Goal: Task Accomplishment & Management: Manage account settings

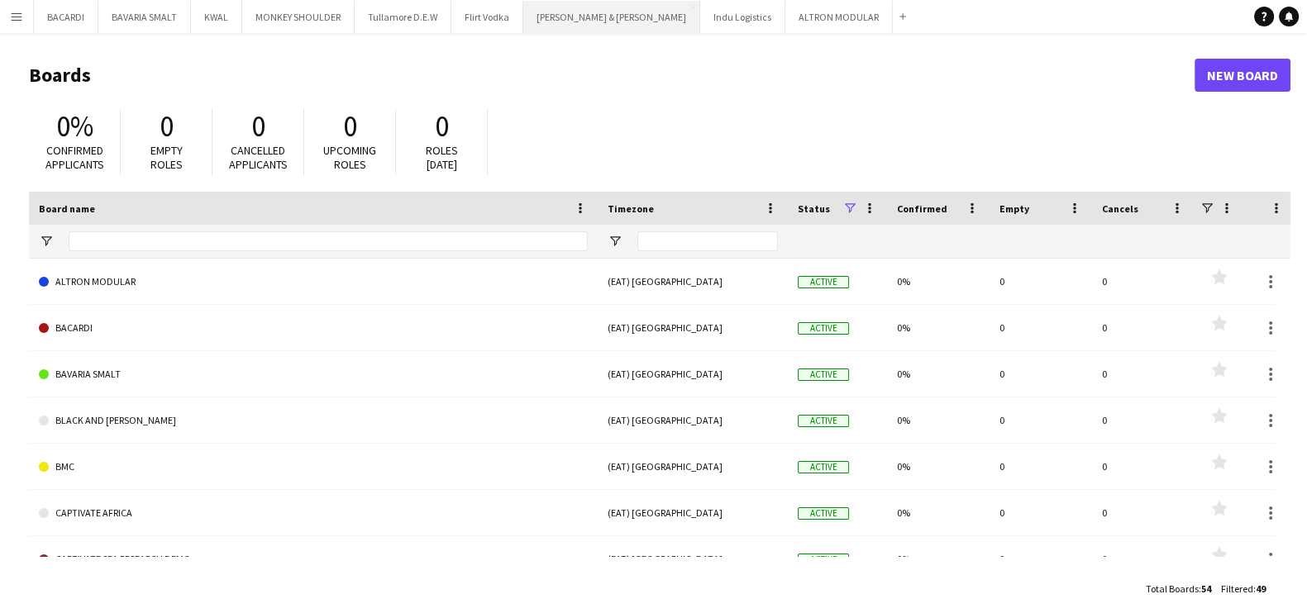
click at [565, 16] on button "[PERSON_NAME] & [PERSON_NAME] Close" at bounding box center [611, 17] width 177 height 32
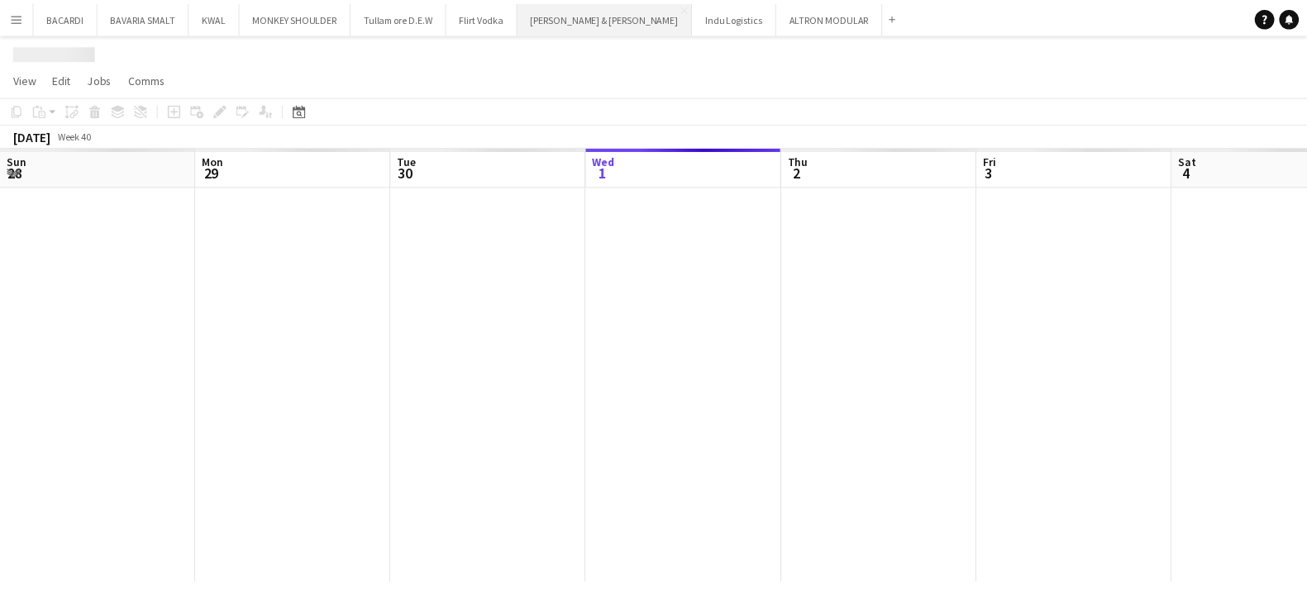
scroll to position [0, 395]
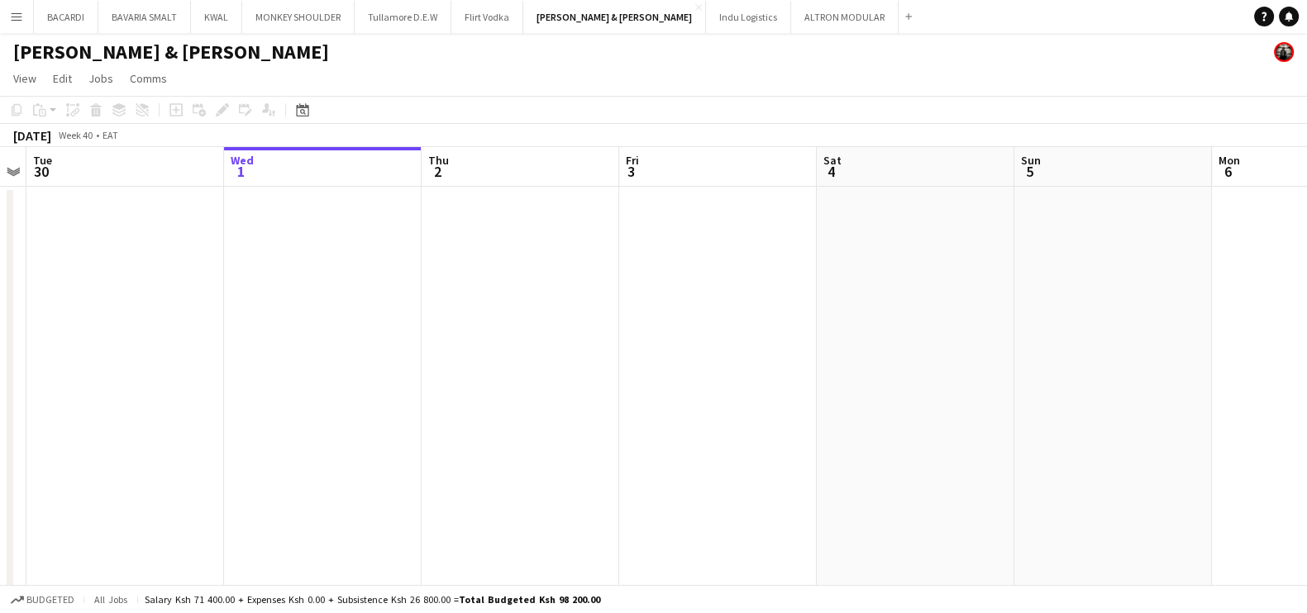
drag, startPoint x: 474, startPoint y: 389, endPoint x: 503, endPoint y: 302, distance: 92.3
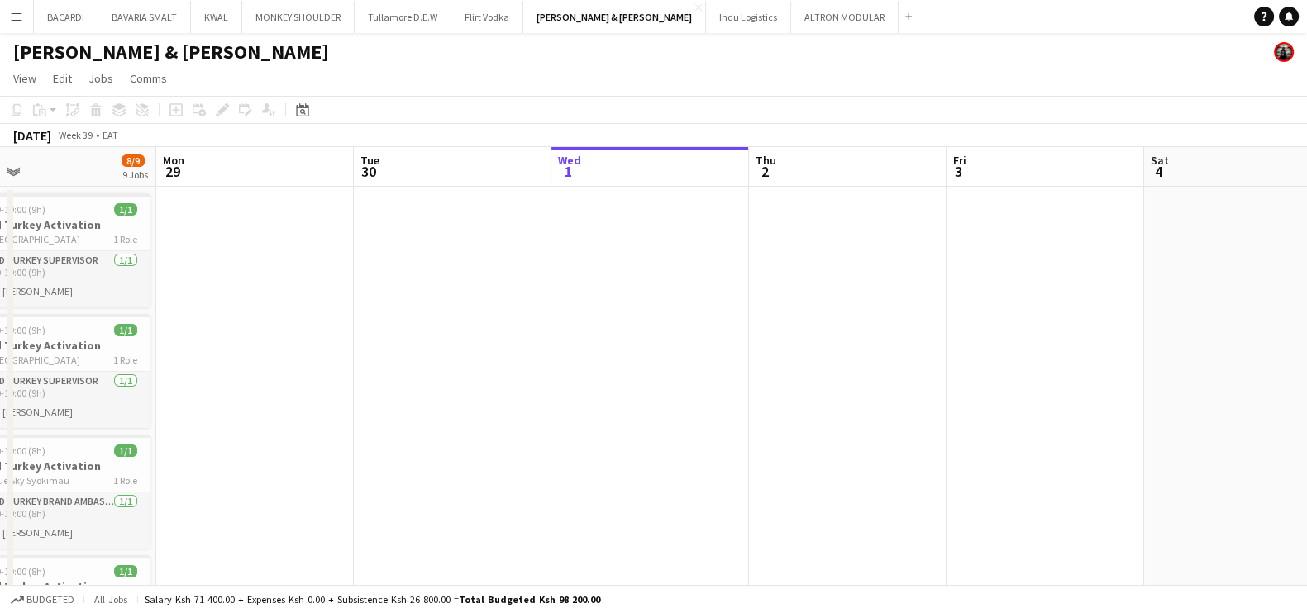
drag, startPoint x: 629, startPoint y: 418, endPoint x: 741, endPoint y: 427, distance: 112.0
drag, startPoint x: 660, startPoint y: 434, endPoint x: 898, endPoint y: 421, distance: 238.5
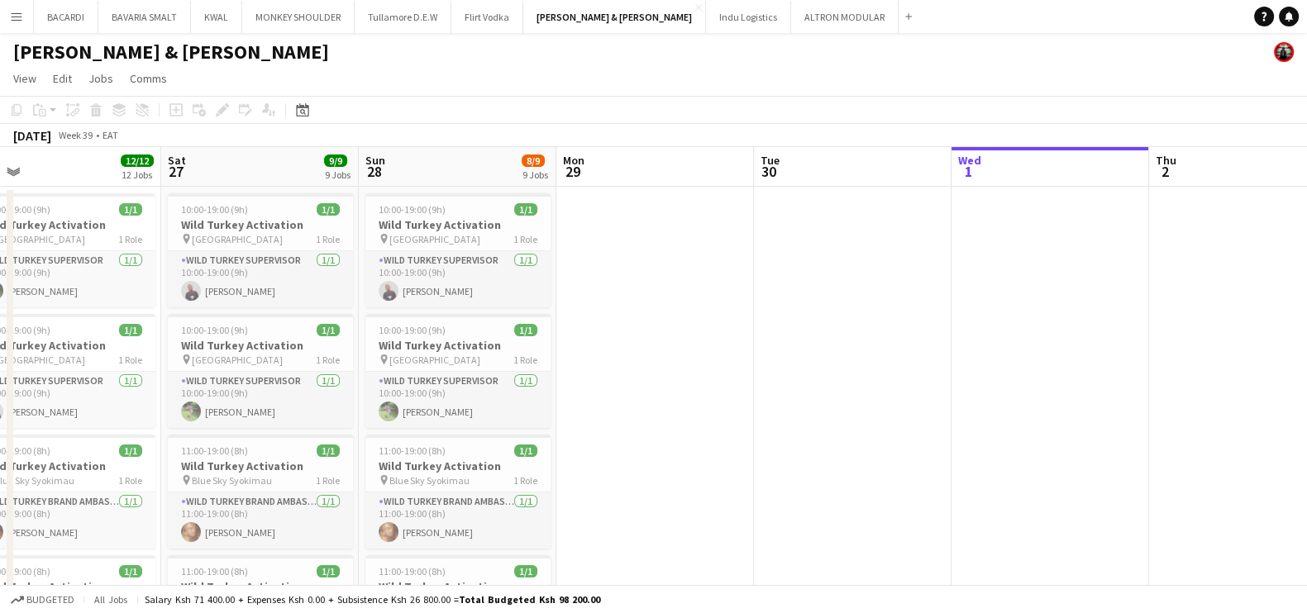
scroll to position [0, 426]
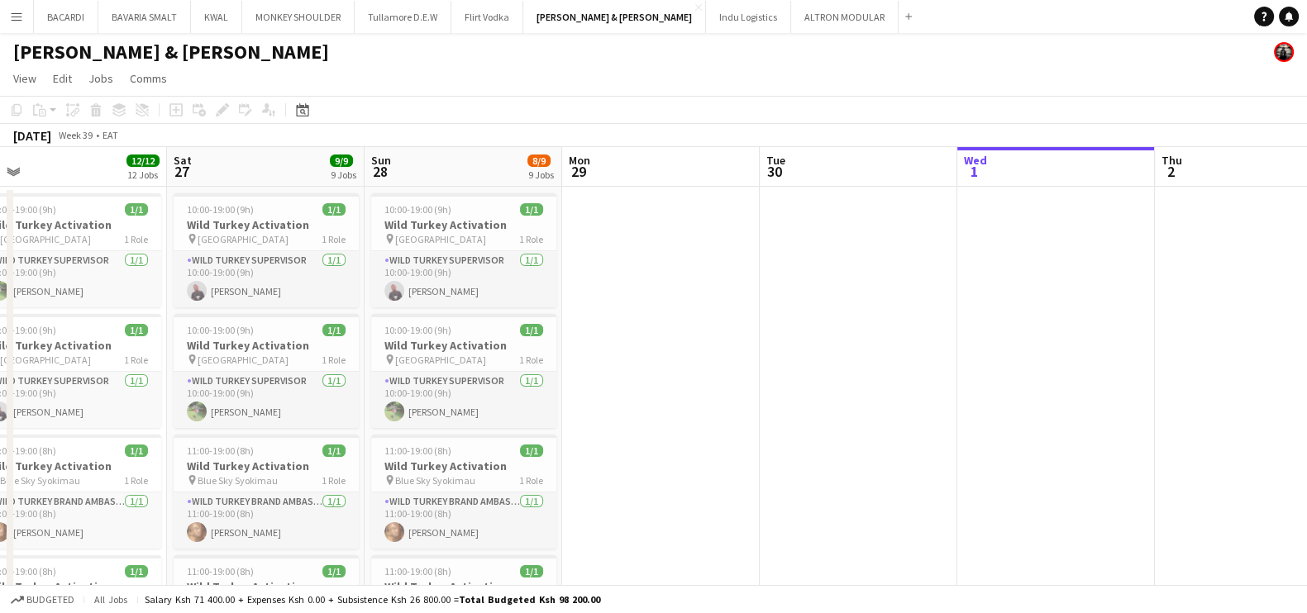
drag, startPoint x: 434, startPoint y: 388, endPoint x: 588, endPoint y: 403, distance: 154.5
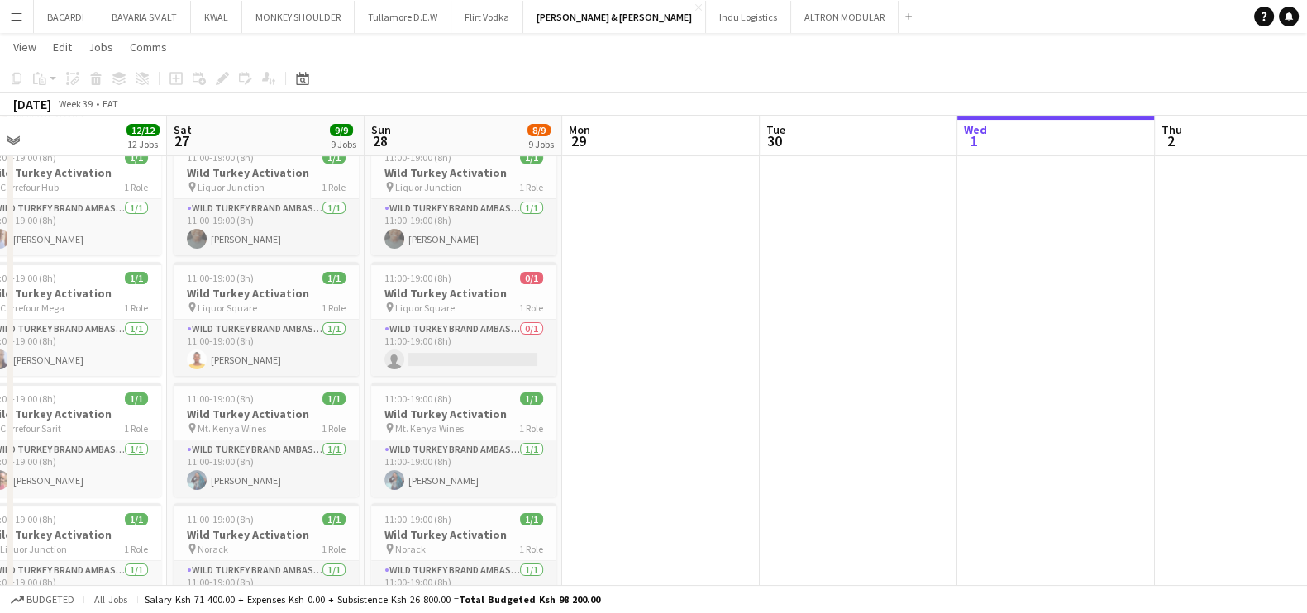
scroll to position [0, 471]
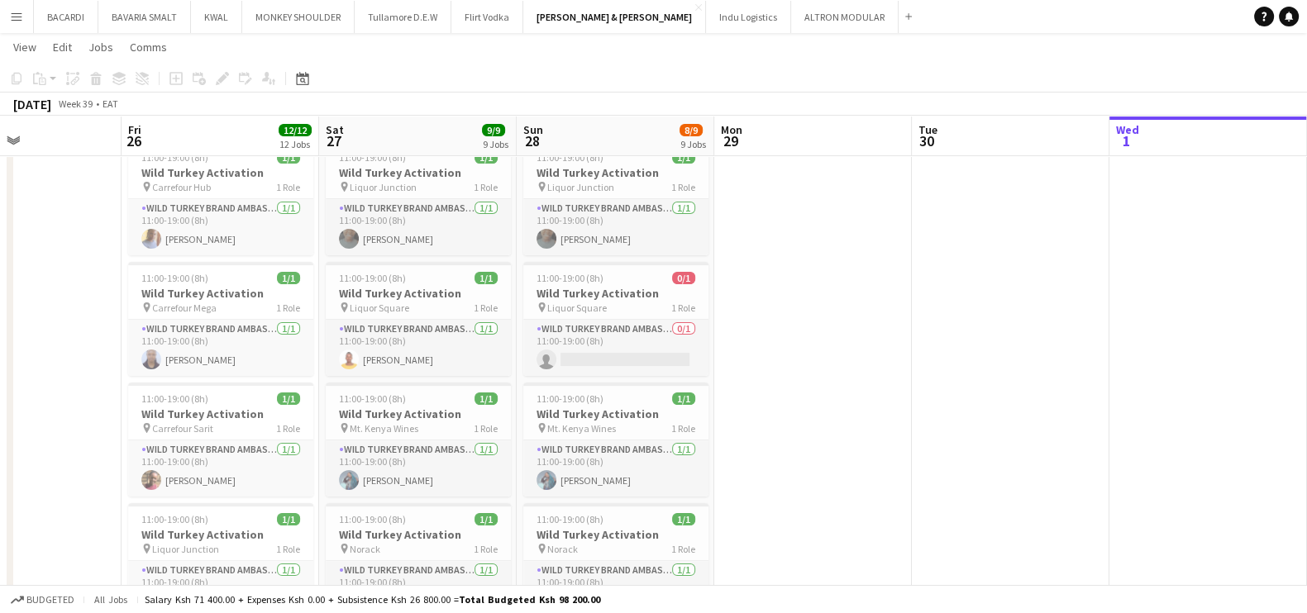
drag, startPoint x: 674, startPoint y: 441, endPoint x: 825, endPoint y: 442, distance: 151.3
click at [825, 442] on app-calendar-viewport "Tue 23 Wed 24 Thu 25 Fri 26 12/12 12 Jobs Sat 27 9/9 9 Jobs Sun 28 8/9 9 Jobs M…" at bounding box center [653, 550] width 1307 height 1796
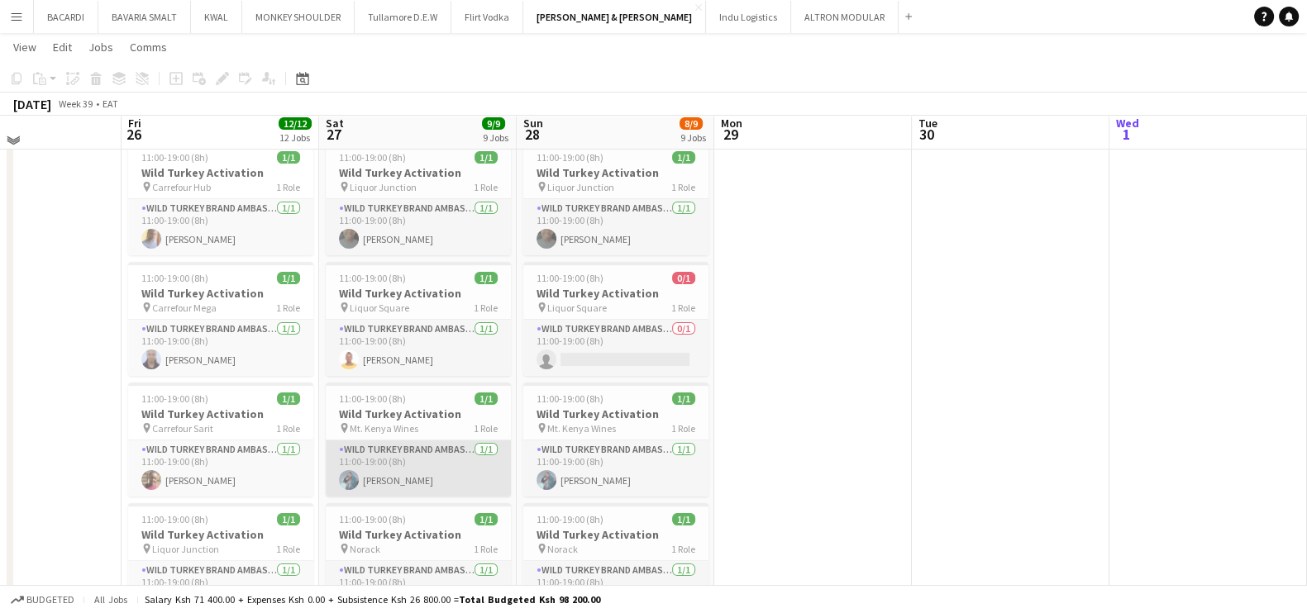
scroll to position [310, 0]
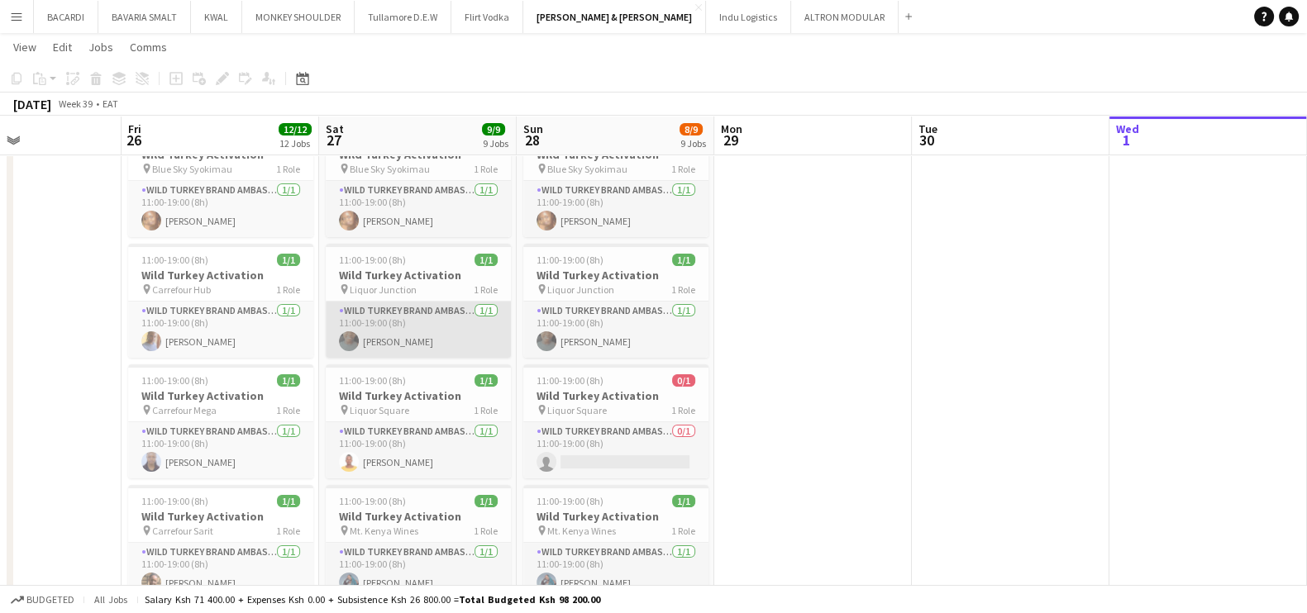
click at [417, 309] on app-card-role "Wild Turkey Brand Ambassador [DATE] 11:00-19:00 (8h) [PERSON_NAME]" at bounding box center [418, 330] width 185 height 56
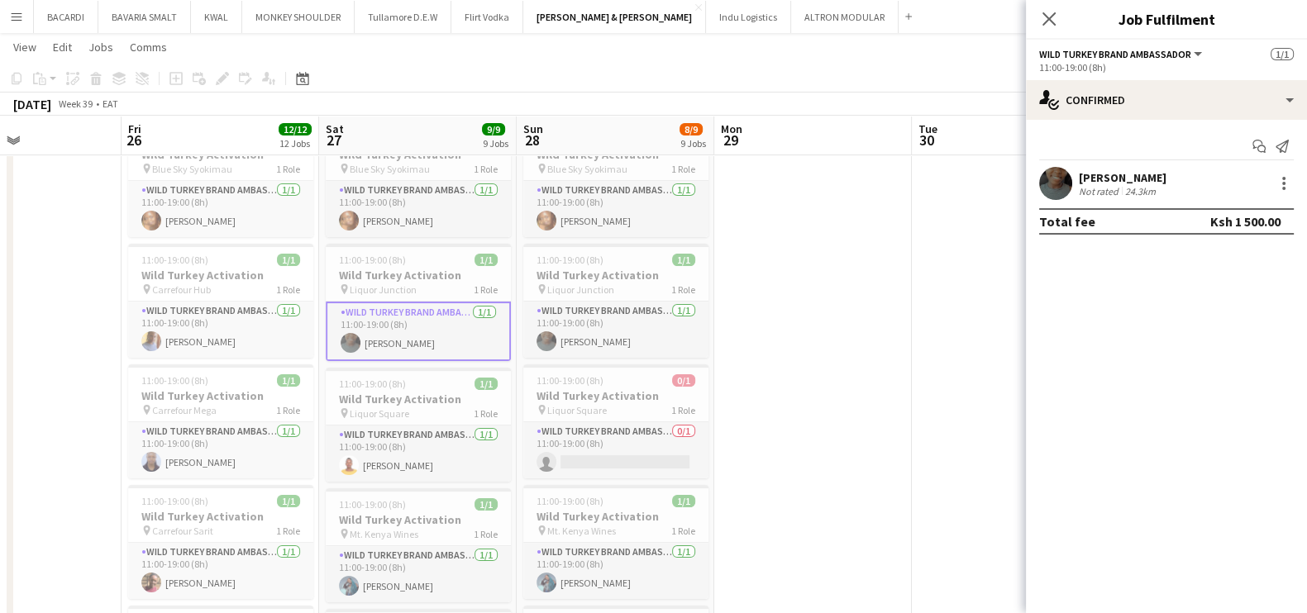
click at [1125, 187] on div "24.3km" at bounding box center [1140, 191] width 37 height 12
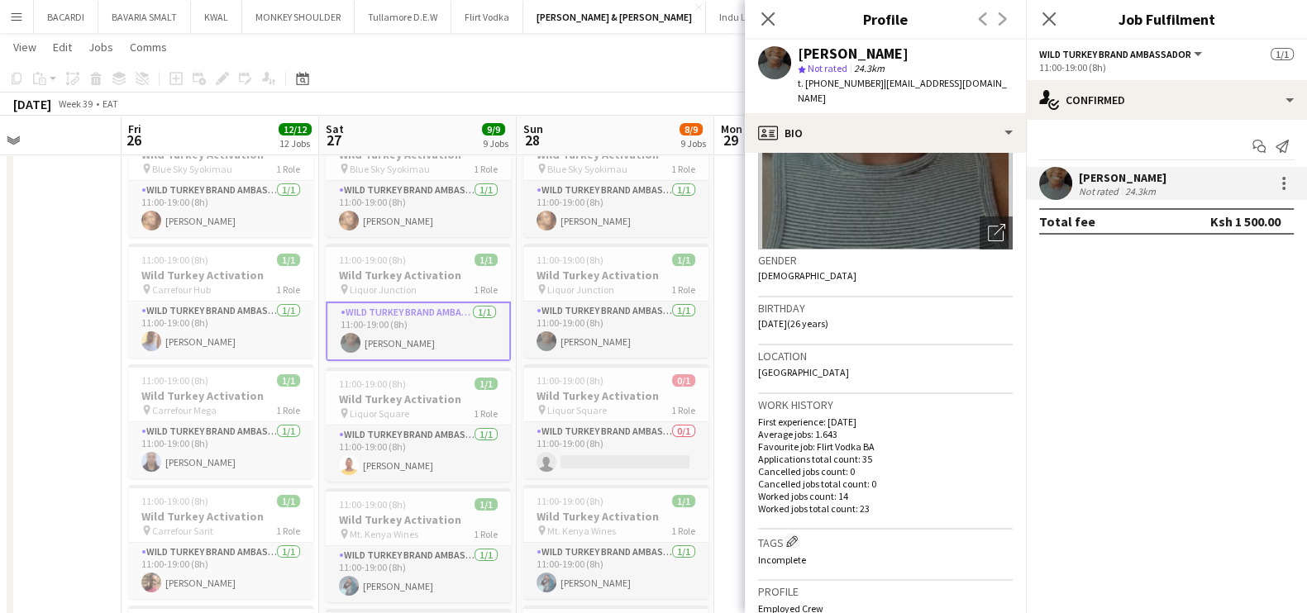
scroll to position [206, 0]
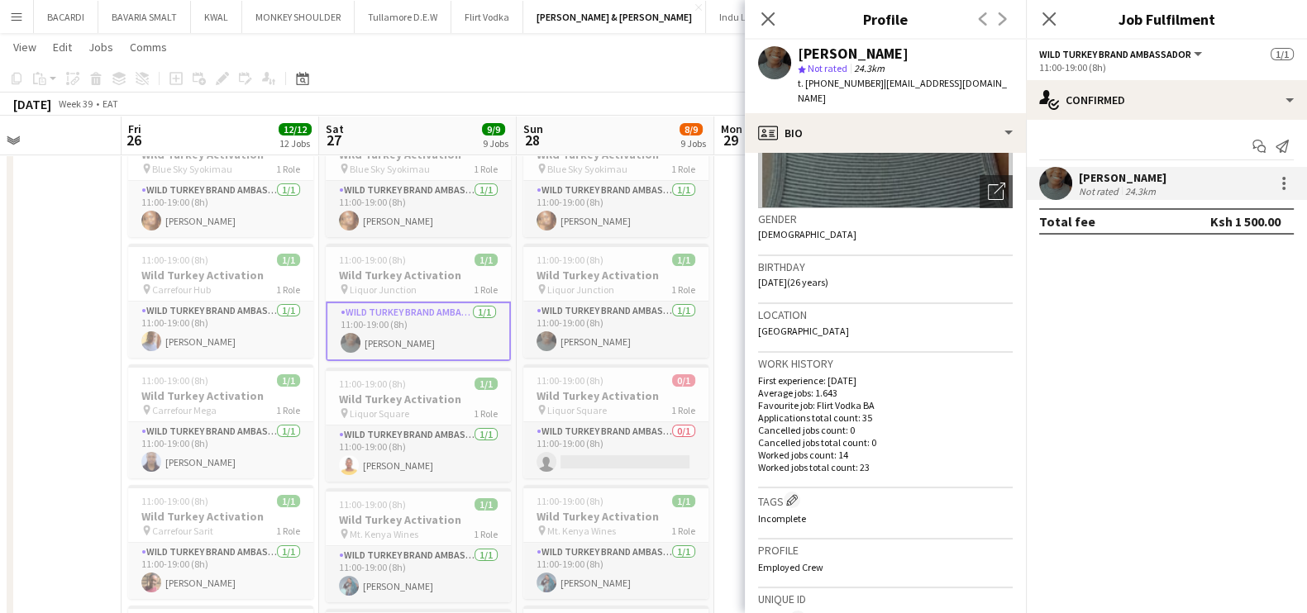
click at [890, 308] on h3 "Location" at bounding box center [885, 315] width 255 height 15
click at [849, 325] on span "[GEOGRAPHIC_DATA]" at bounding box center [803, 331] width 91 height 12
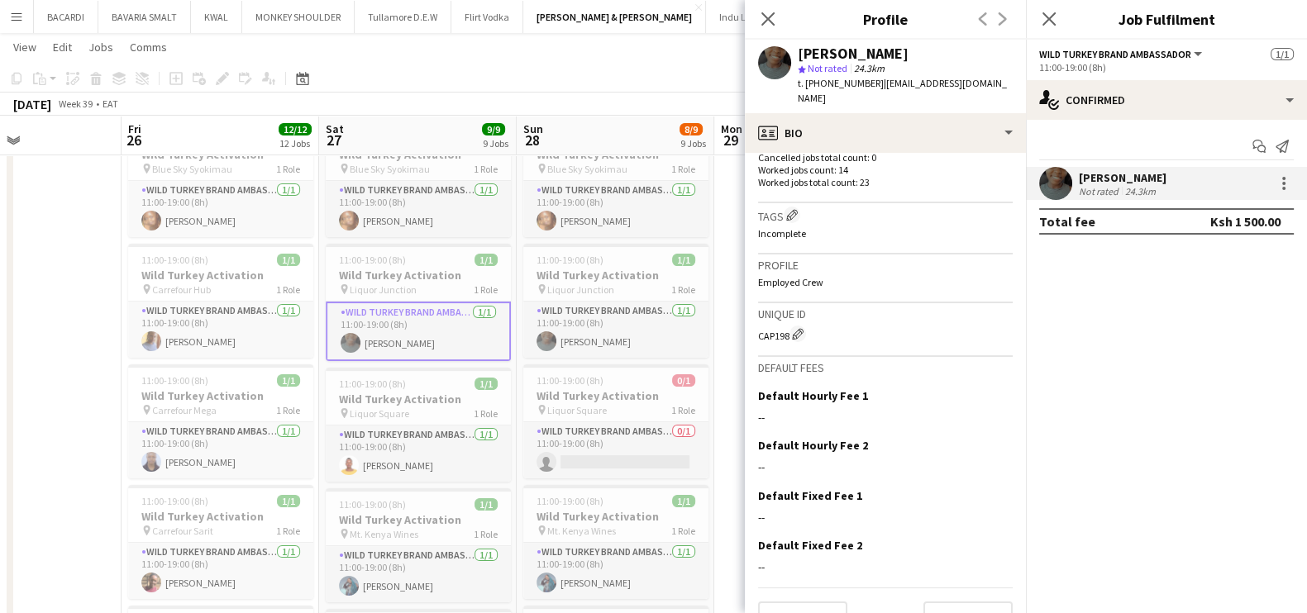
scroll to position [508, 0]
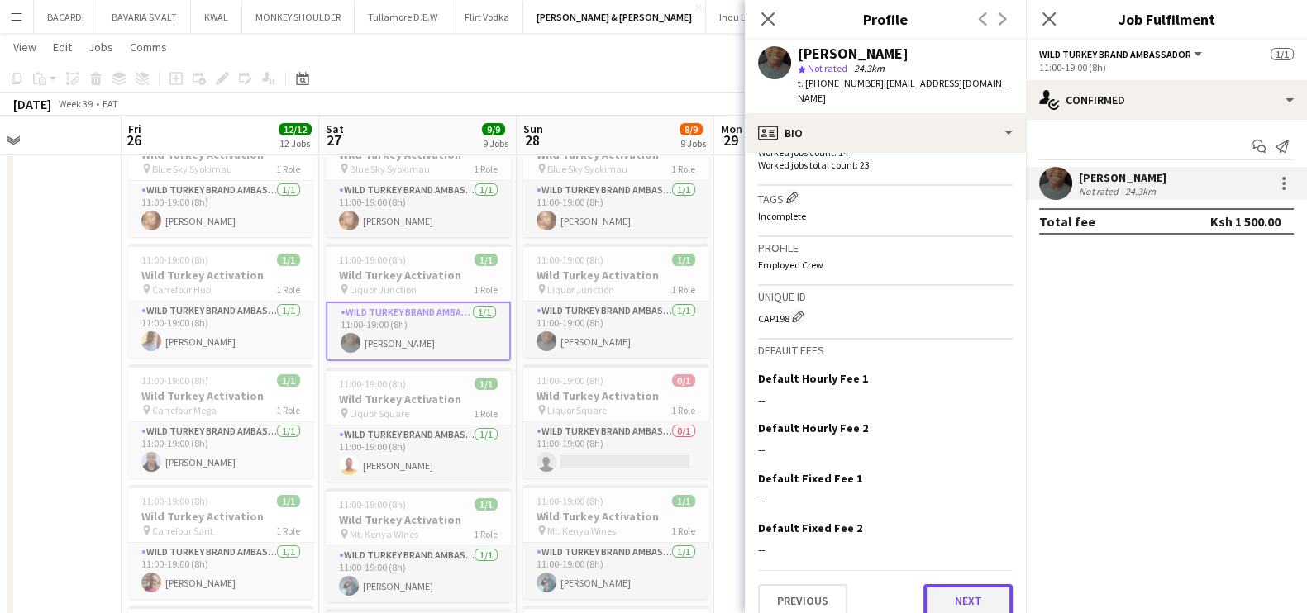
click at [968, 589] on button "Next" at bounding box center [968, 601] width 89 height 33
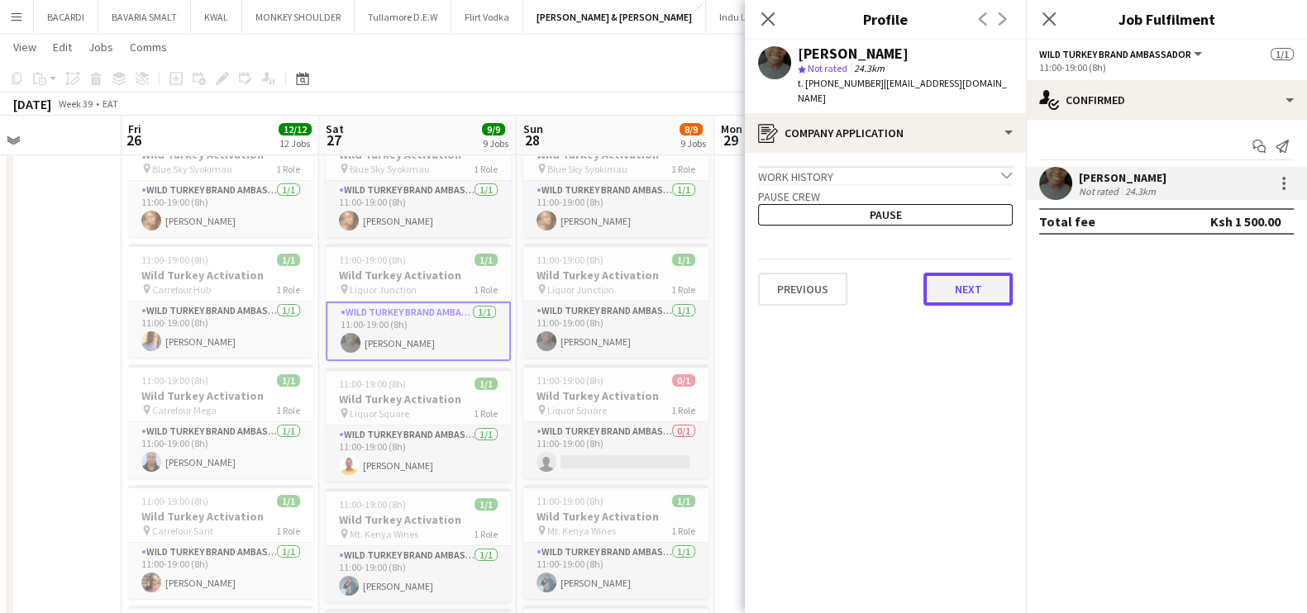
click at [959, 259] on div "Previous Next" at bounding box center [885, 282] width 255 height 47
click at [971, 273] on button "Next" at bounding box center [968, 289] width 89 height 33
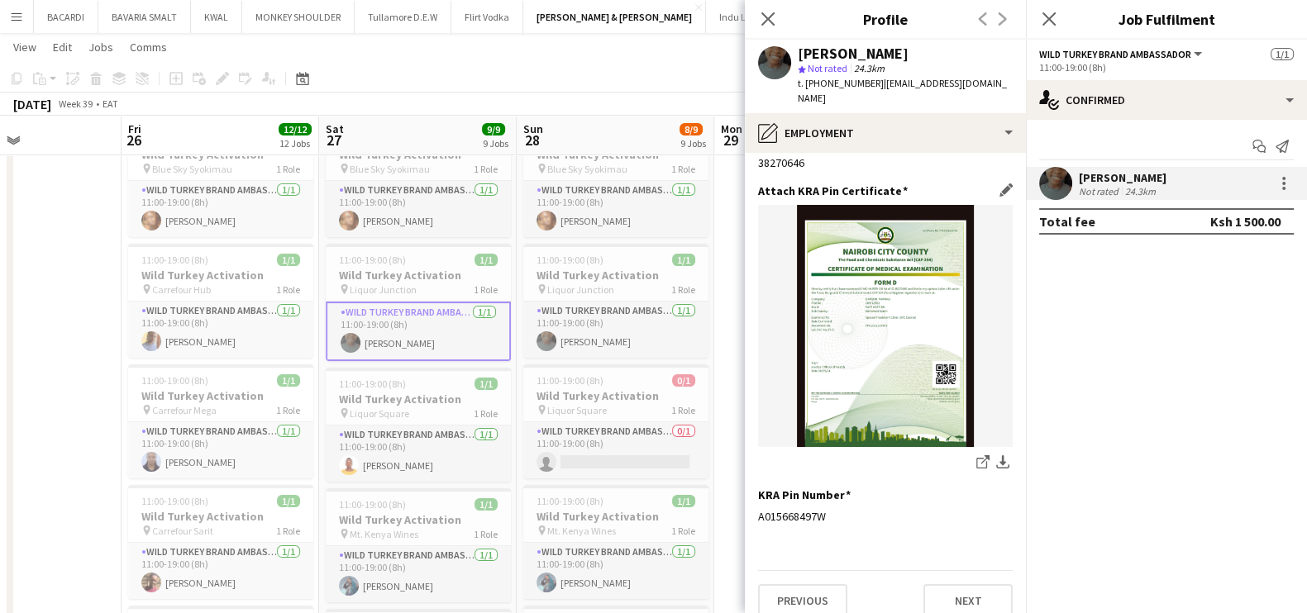
scroll to position [134, 0]
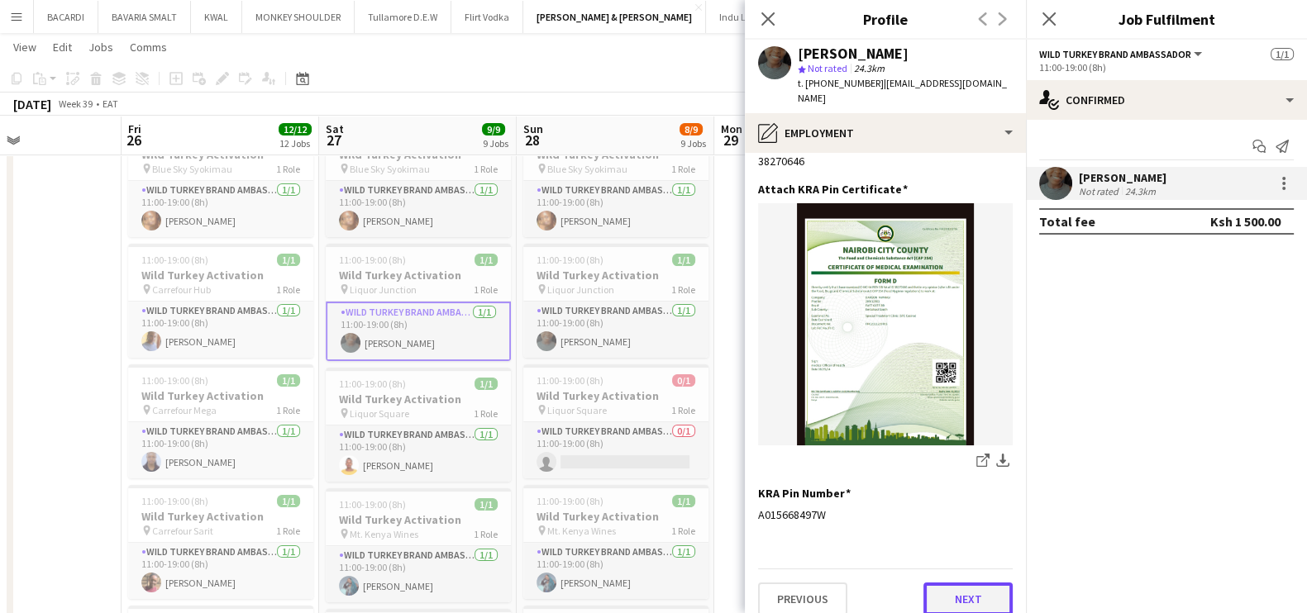
click at [960, 583] on button "Next" at bounding box center [968, 599] width 89 height 33
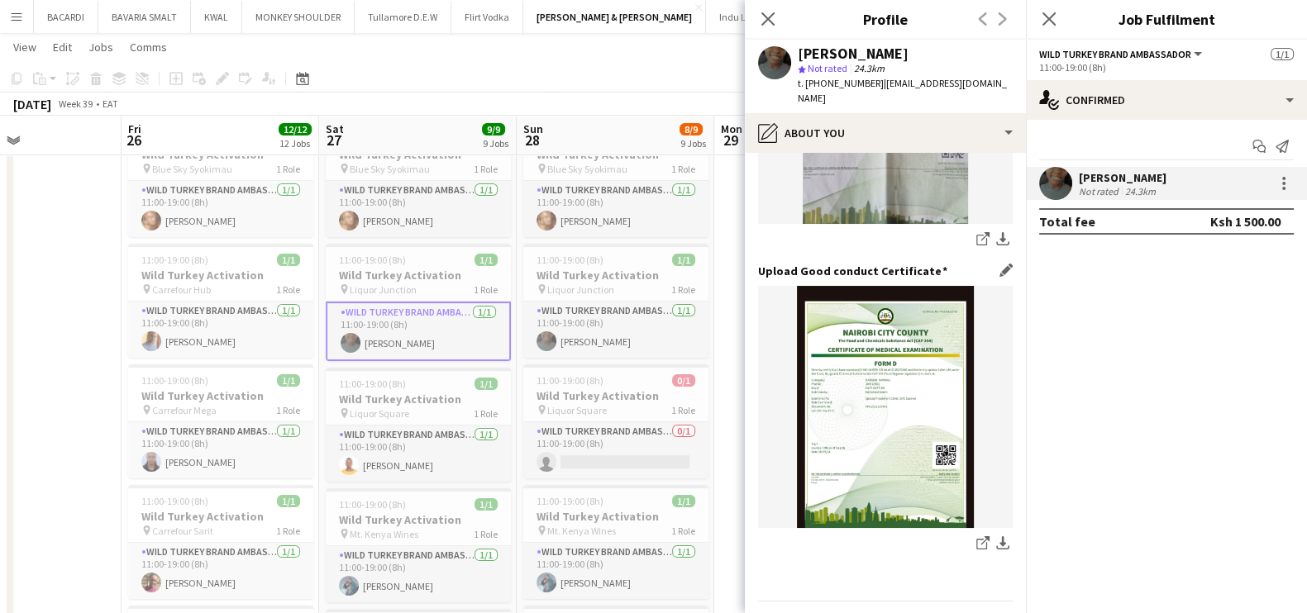
scroll to position [238, 0]
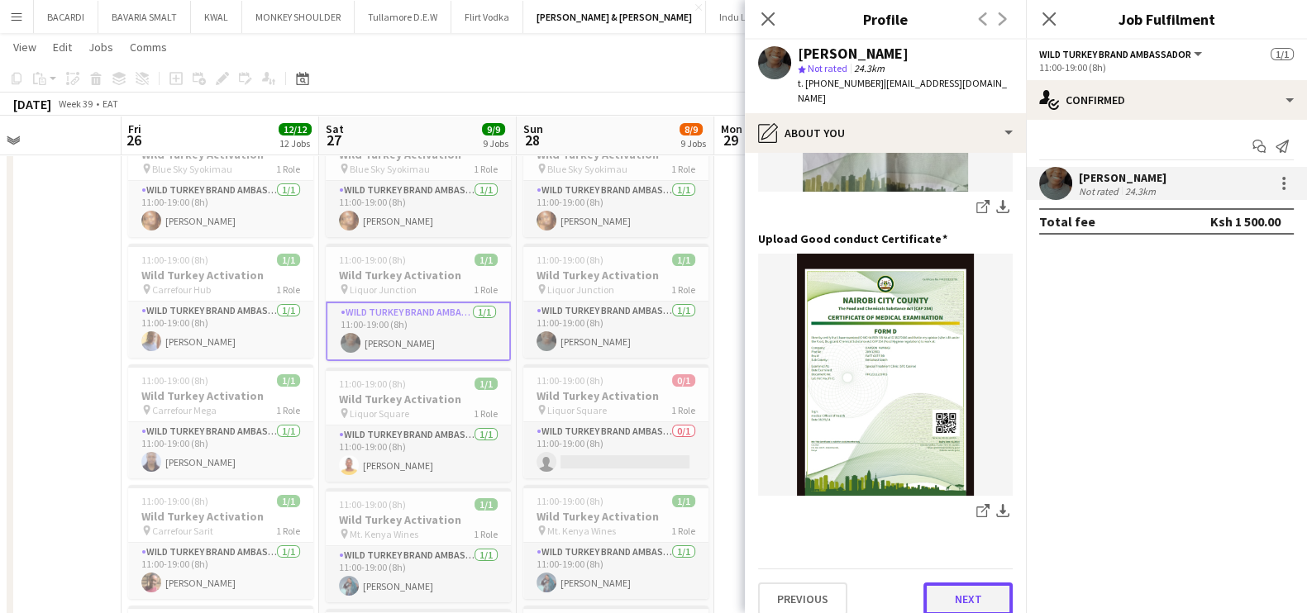
click at [962, 588] on button "Next" at bounding box center [968, 599] width 89 height 33
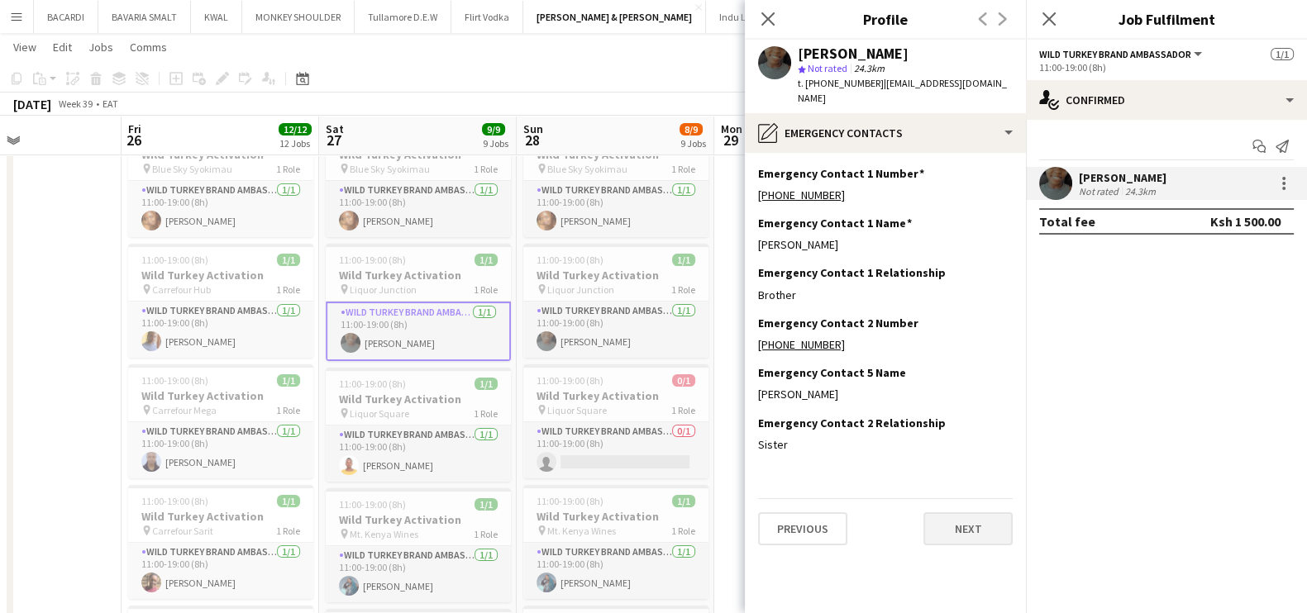
scroll to position [0, 0]
drag, startPoint x: 835, startPoint y: 179, endPoint x: 754, endPoint y: 179, distance: 81.0
click at [754, 179] on app-section-data-types "Emergency Contact 1 Number Edit this field [PHONE_NUMBER] Emergency Contact 1 N…" at bounding box center [885, 383] width 281 height 461
copy link "[PHONE_NUMBER]"
click at [819, 288] on div "Emergency Contact 1 Relationship Edit this field Brother" at bounding box center [885, 290] width 255 height 50
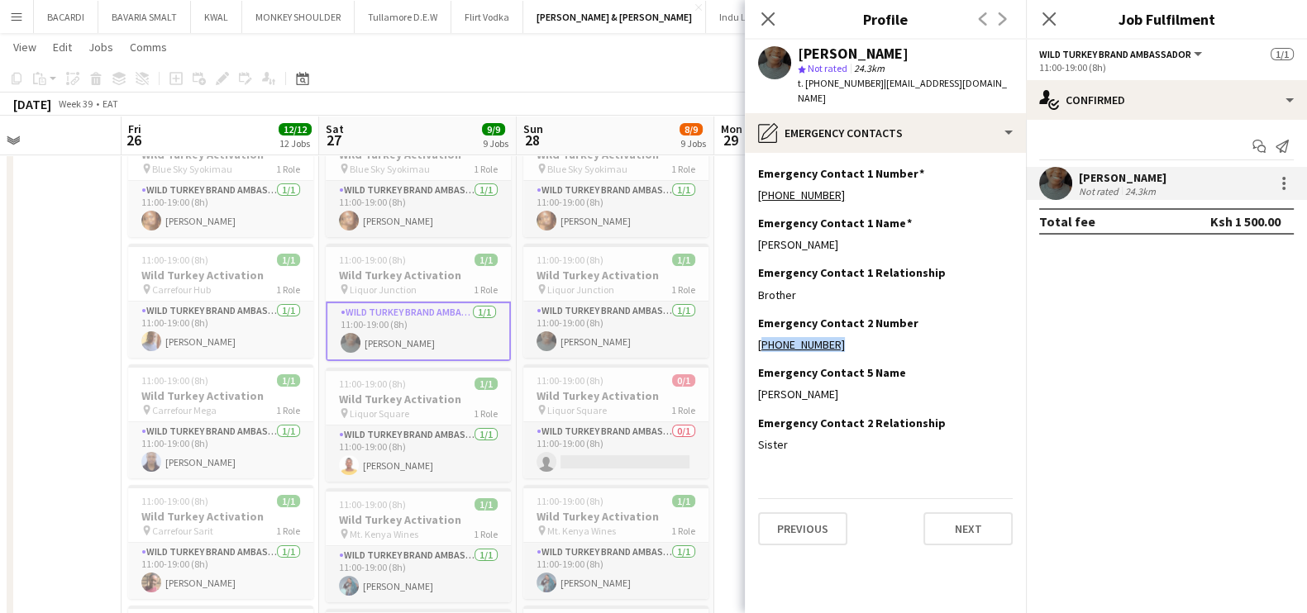
drag, startPoint x: 843, startPoint y: 332, endPoint x: 746, endPoint y: 332, distance: 97.6
click at [746, 332] on app-section-data-types "Emergency Contact 1 Number Edit this field [PHONE_NUMBER] Emergency Contact 1 N…" at bounding box center [885, 383] width 281 height 461
copy link "[PHONE_NUMBER]"
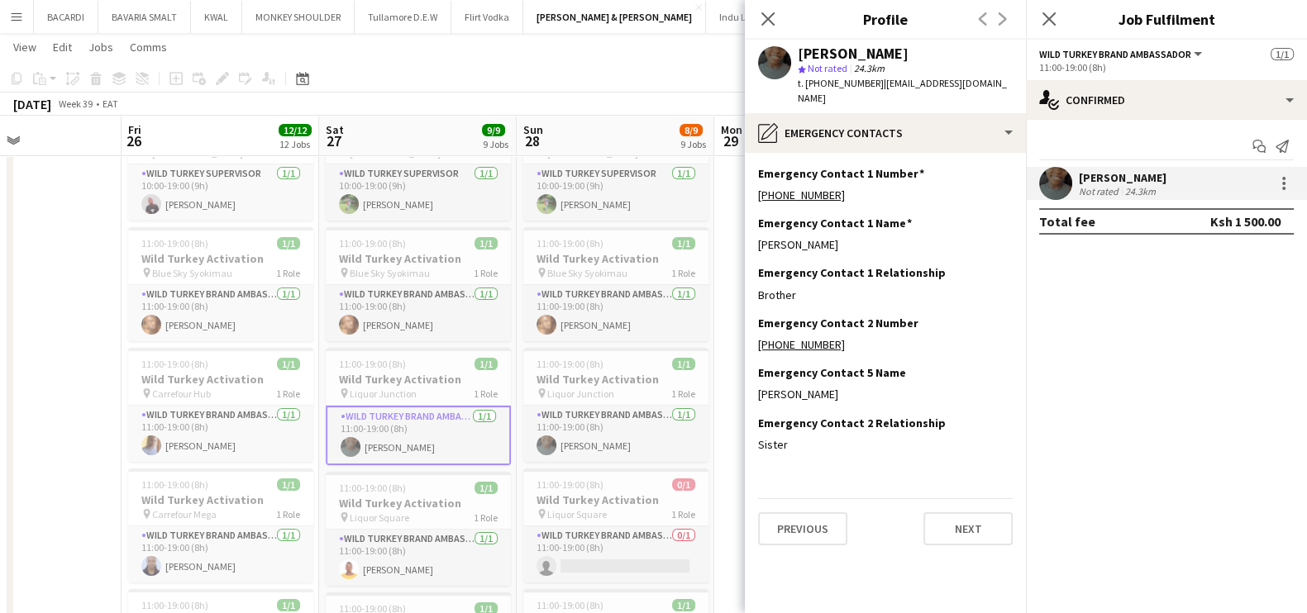
click at [469, 46] on app-page-menu "View Day view expanded Day view collapsed Month view Date picker Jump to [DATE]…" at bounding box center [653, 48] width 1307 height 31
